Goal: Task Accomplishment & Management: Manage account settings

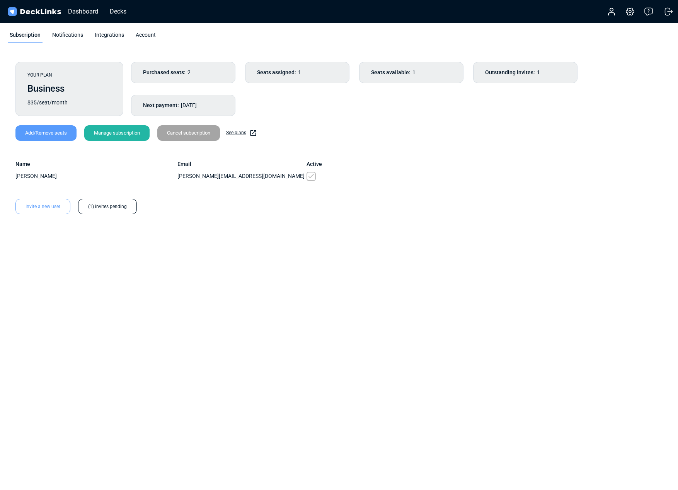
drag, startPoint x: 253, startPoint y: 311, endPoint x: 258, endPoint y: 309, distance: 5.9
click at [253, 289] on html "Messenger Your conversations will go here Select a conversation Notifications D…" at bounding box center [339, 144] width 678 height 289
click at [75, 17] on div "Dashboard Decks" at bounding box center [69, 11] width 126 height 17
click at [76, 14] on div "Dashboard" at bounding box center [83, 12] width 38 height 10
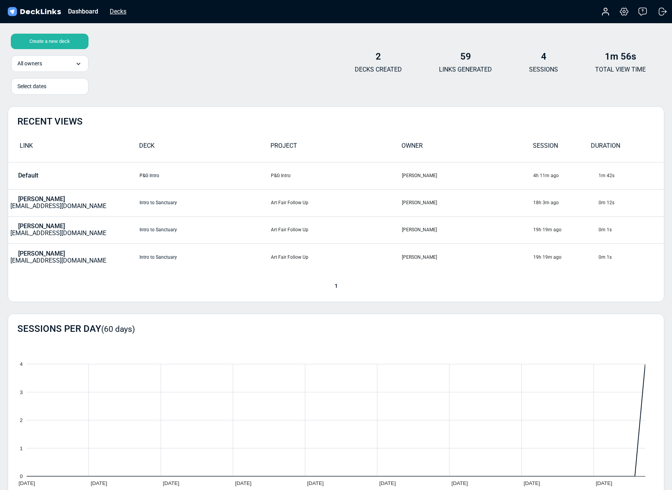
click at [119, 9] on div "Decks" at bounding box center [118, 12] width 24 height 10
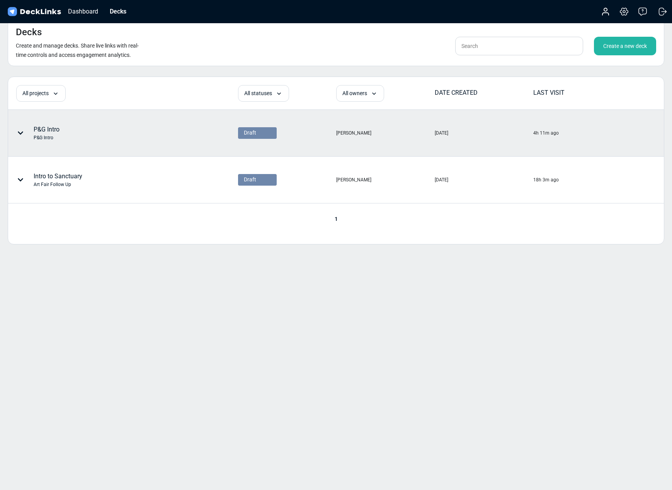
click at [20, 134] on icon at bounding box center [20, 133] width 6 height 6
click at [154, 365] on div at bounding box center [336, 245] width 672 height 490
click at [36, 6] on img at bounding box center [34, 11] width 56 height 11
click at [38, 15] on img at bounding box center [34, 11] width 56 height 11
click at [86, 13] on div "Dashboard" at bounding box center [83, 12] width 38 height 10
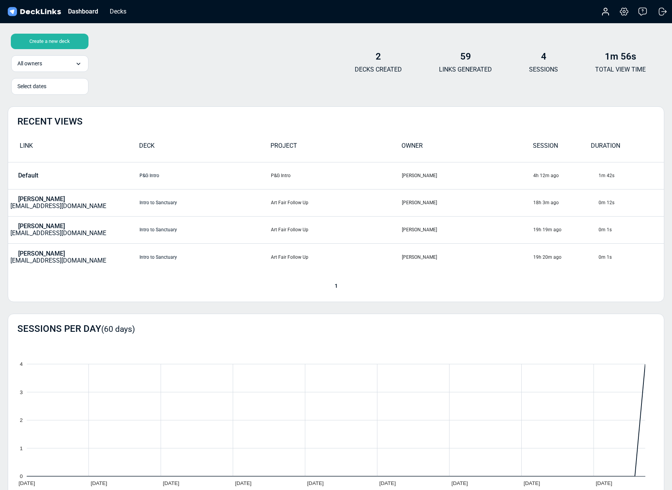
click at [543, 58] on b "4" at bounding box center [543, 56] width 5 height 11
click at [477, 60] on h4 "59" at bounding box center [465, 56] width 53 height 11
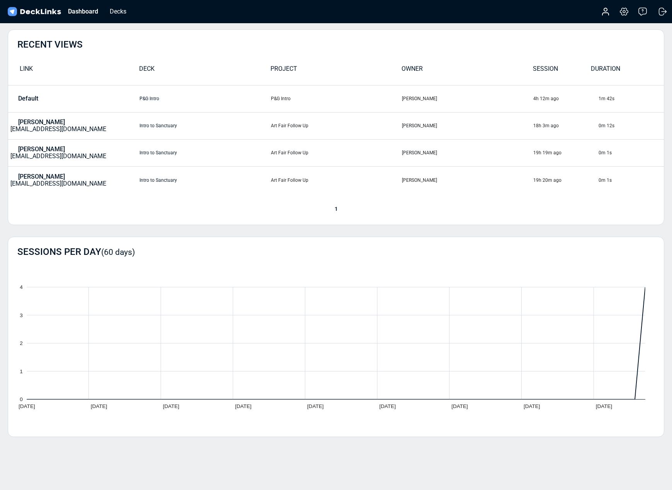
scroll to position [110, 0]
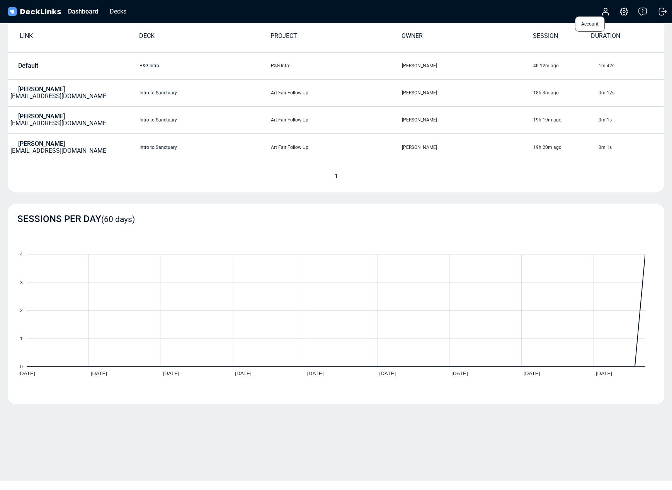
click at [612, 13] on div "Account Settings & billing Help Logout" at bounding box center [630, 11] width 77 height 17
click at [609, 14] on icon at bounding box center [605, 11] width 9 height 9
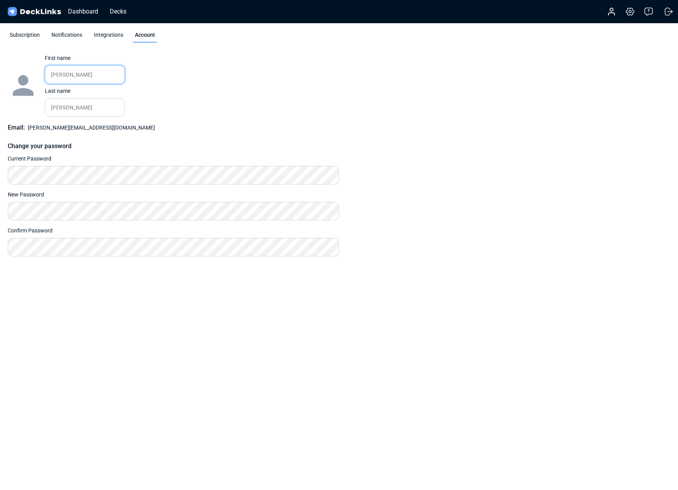
click at [71, 77] on input "[PERSON_NAME]" at bounding box center [85, 74] width 80 height 19
drag, startPoint x: 70, startPoint y: 76, endPoint x: 49, endPoint y: 74, distance: 21.4
click at [49, 74] on input "[PERSON_NAME]" at bounding box center [85, 74] width 80 height 19
type input "S"
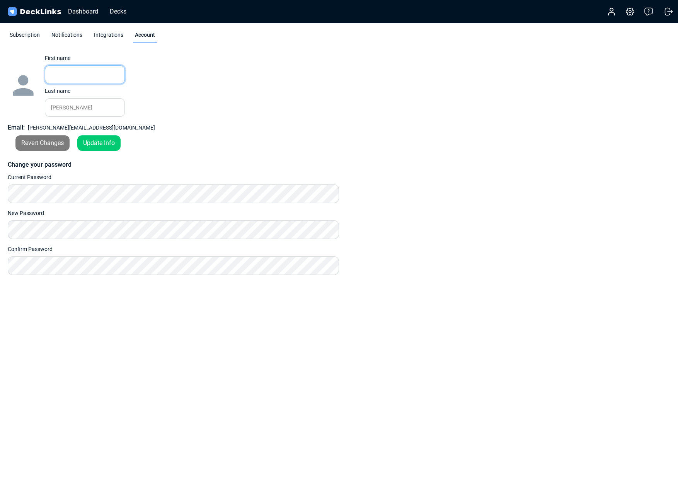
type input "J"
type input "[PERSON_NAME]"
click at [58, 108] on input "[PERSON_NAME]" at bounding box center [85, 107] width 80 height 19
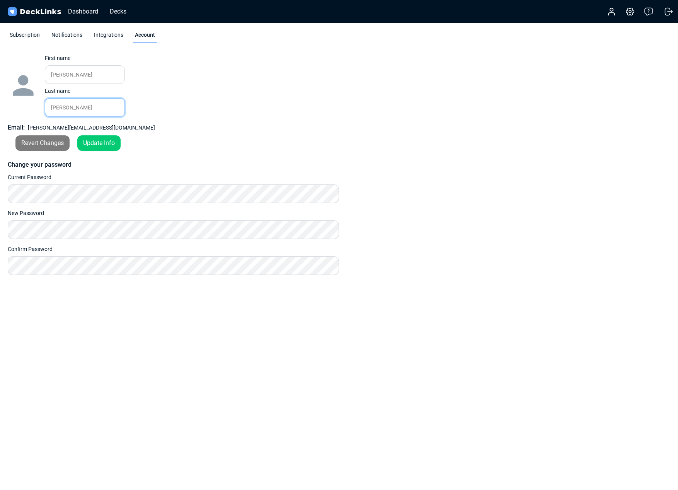
drag, startPoint x: 79, startPoint y: 107, endPoint x: 46, endPoint y: 105, distance: 32.9
click at [46, 105] on input "[PERSON_NAME]" at bounding box center [85, 107] width 80 height 19
type input "S"
type input "Sa"
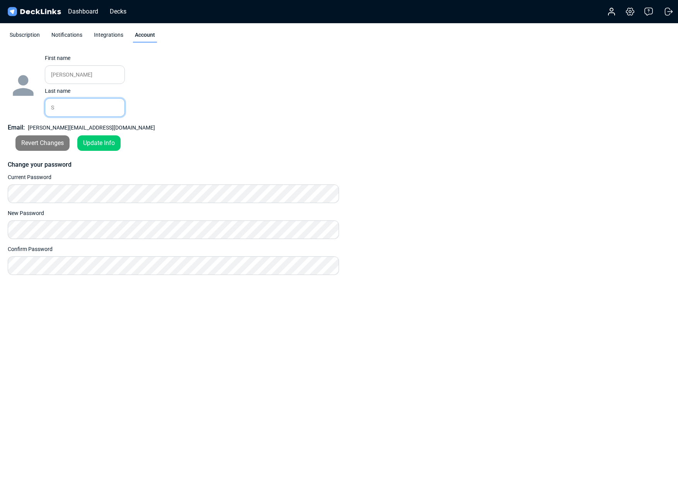
type input "Sa"
type input "San"
type input "Sanc"
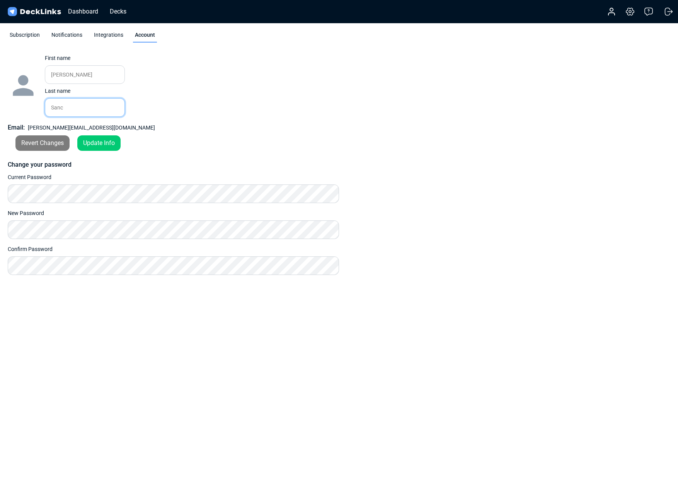
type input "Sanct"
type input "Sanctu"
type input "Sanctua"
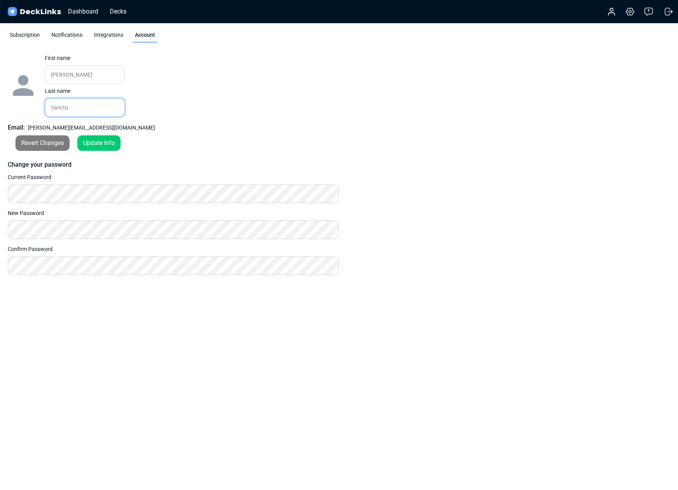
type input "Sanctua"
type input "Sanctuar"
type input "Sanctuary"
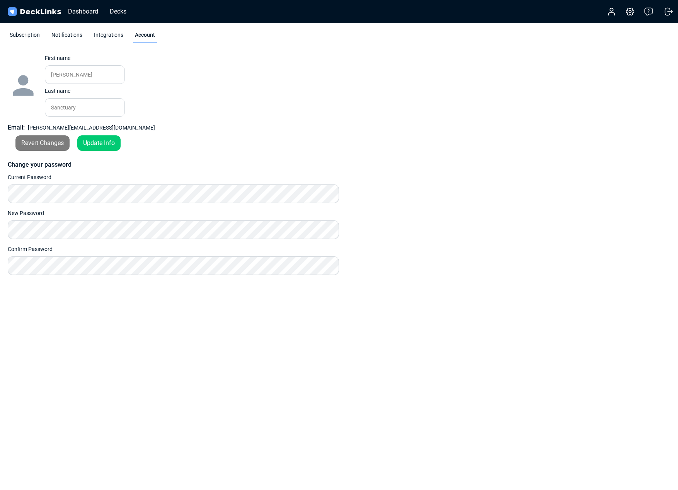
click at [164, 110] on div "Change photo First name JA Please enter your first name. Last name Sanctuary Pl…" at bounding box center [173, 85] width 331 height 63
click at [111, 145] on div "Update Info" at bounding box center [98, 142] width 43 height 15
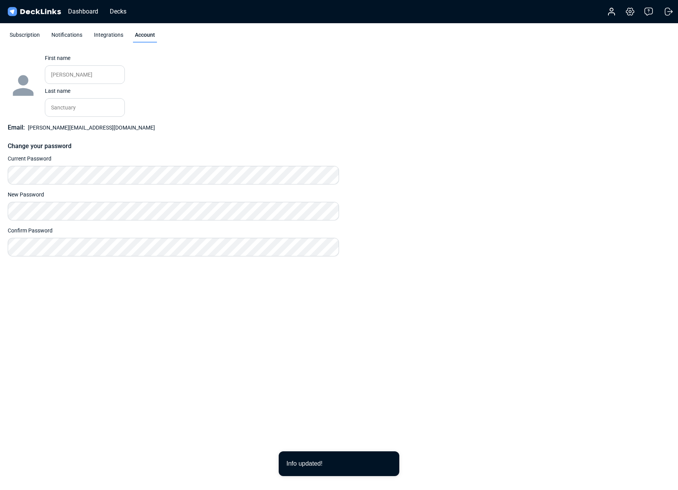
click at [150, 315] on div "YOUR PLAN Business $35/seat/month Purchased seats: 2 Seats assigned: 1 Seats av…" at bounding box center [339, 187] width 678 height 266
click at [121, 16] on div "Dashboard Decks" at bounding box center [69, 11] width 126 height 17
click at [120, 14] on div "Decks" at bounding box center [118, 12] width 24 height 10
